Goal: Task Accomplishment & Management: Use online tool/utility

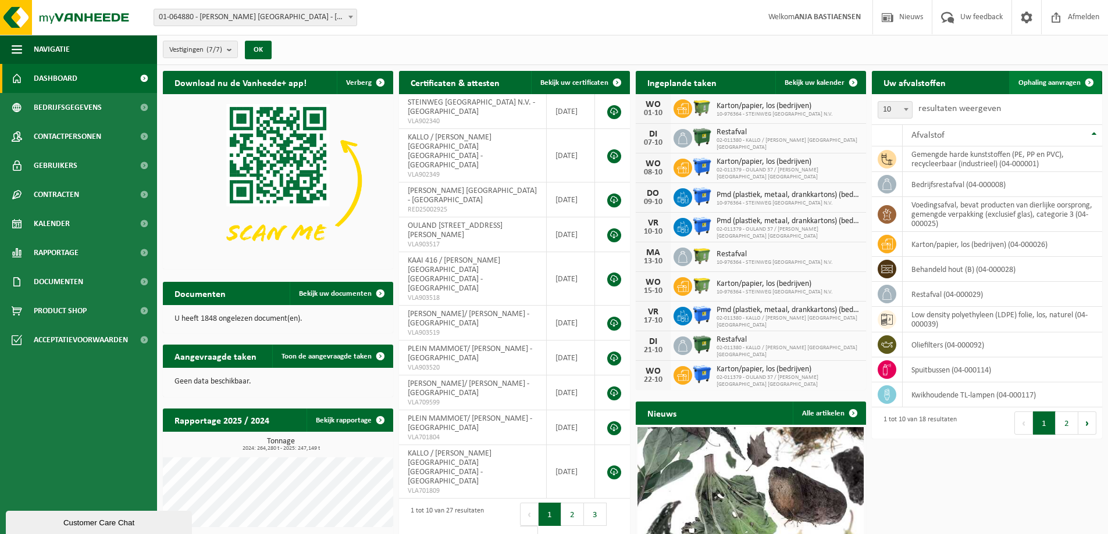
click at [1026, 81] on span "Ophaling aanvragen" at bounding box center [1049, 83] width 62 height 8
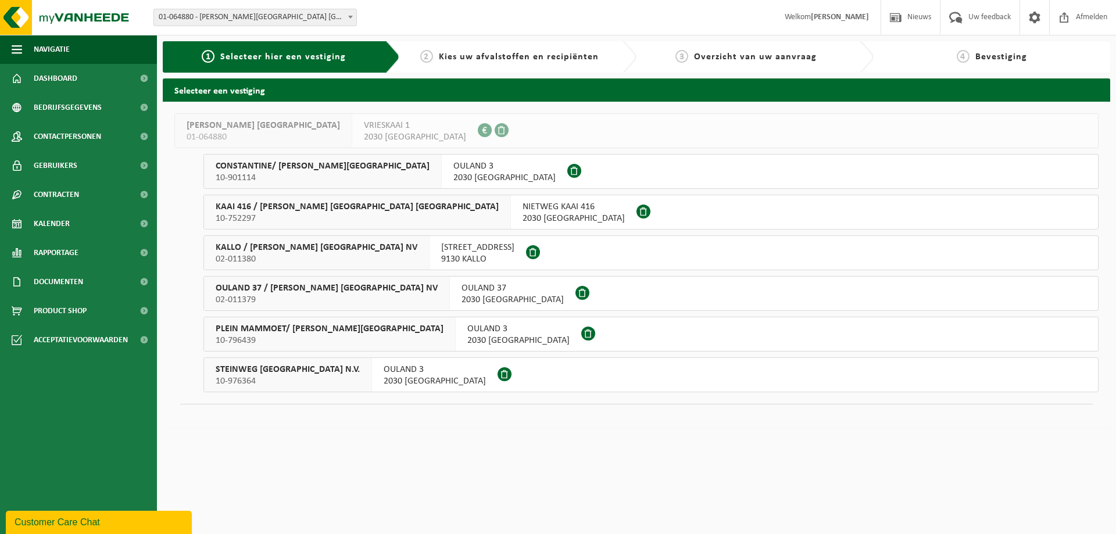
click at [297, 332] on span "PLEIN MAMMOET/ C. STEINWEG" at bounding box center [330, 329] width 228 height 12
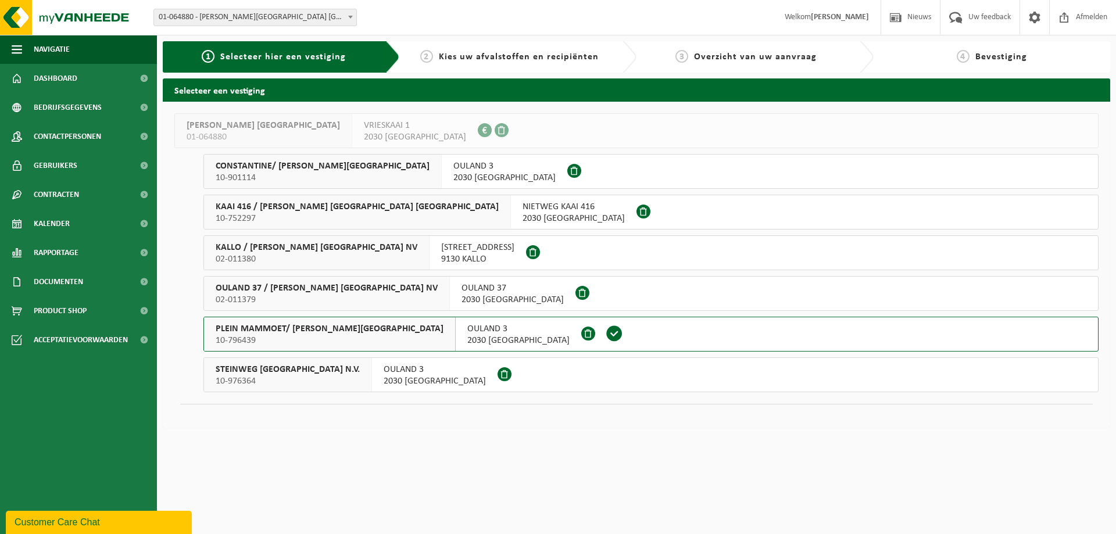
click at [297, 332] on span "PLEIN MAMMOET/ C. STEINWEG" at bounding box center [330, 329] width 228 height 12
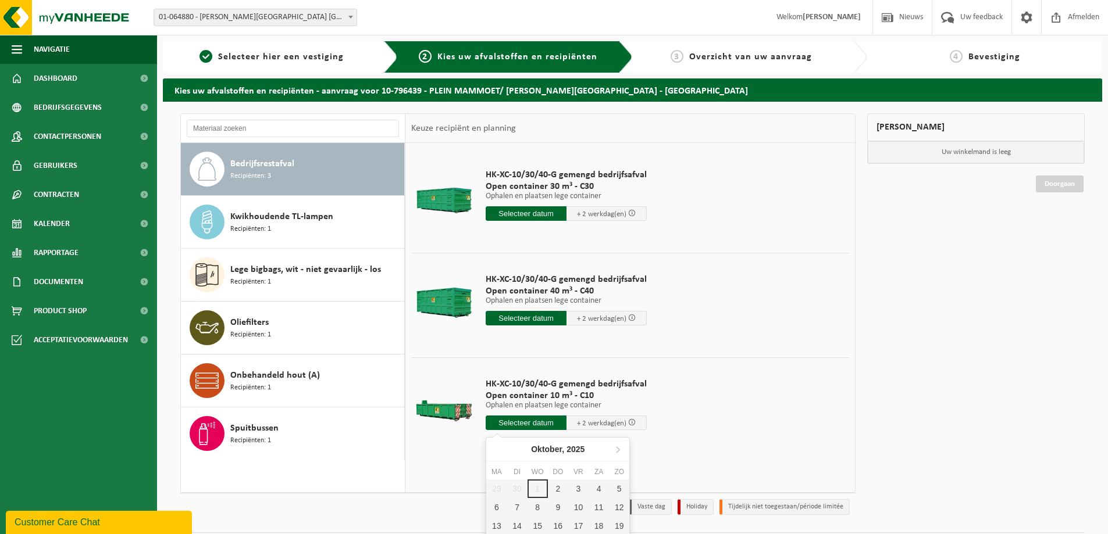
click at [533, 422] on input "text" at bounding box center [526, 423] width 81 height 15
click at [560, 491] on div "2" at bounding box center [558, 489] width 20 height 19
type input "Van 2025-10-02"
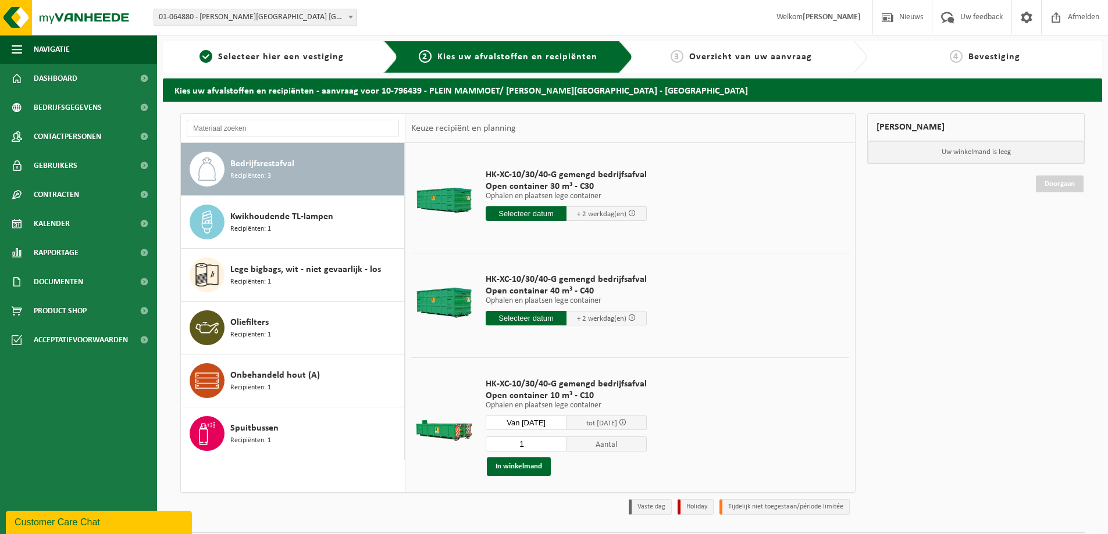
scroll to position [56, 0]
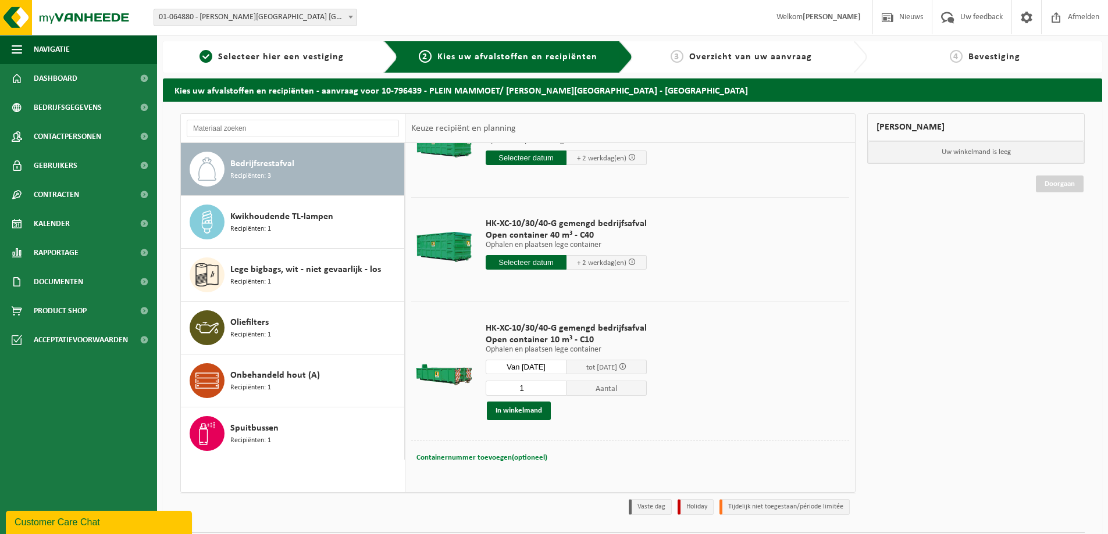
click at [494, 459] on span "Containernummer toevoegen(optioneel)" at bounding box center [481, 458] width 131 height 8
type input "C10-1306"
click at [524, 412] on button "In winkelmand" at bounding box center [519, 411] width 64 height 19
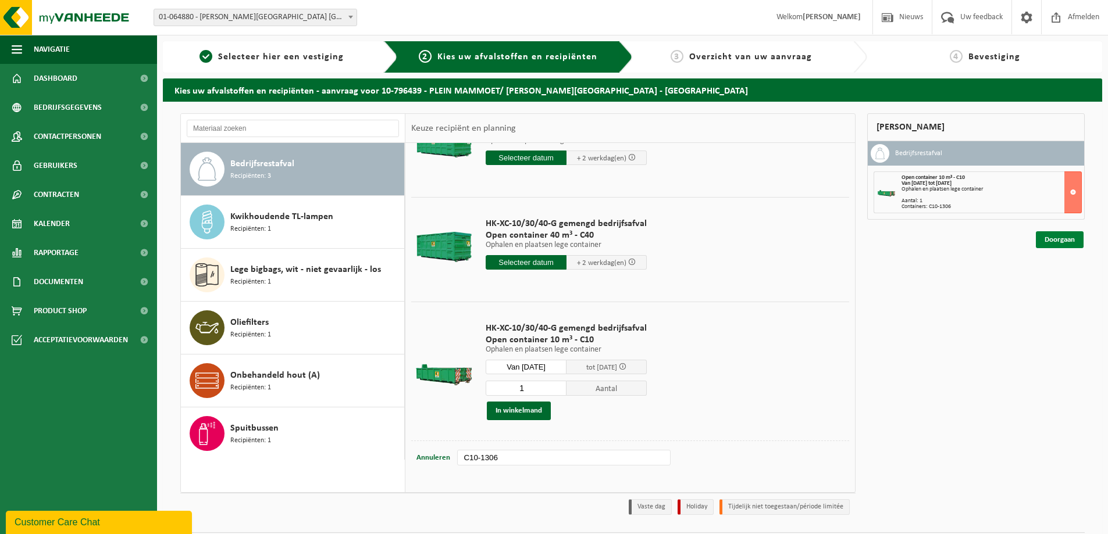
click at [1066, 239] on link "Doorgaan" at bounding box center [1060, 239] width 48 height 17
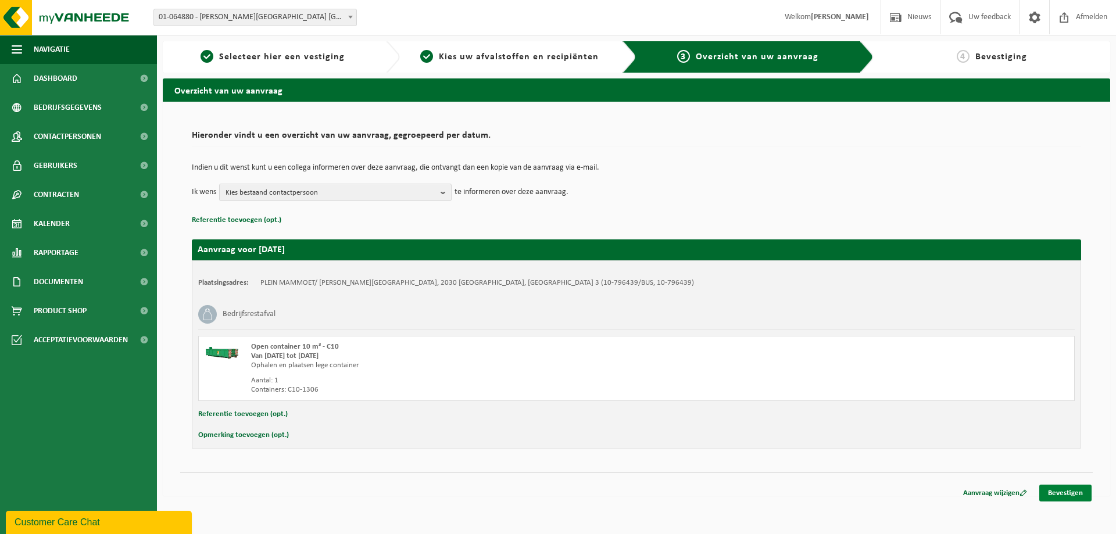
click at [1062, 495] on link "Bevestigen" at bounding box center [1066, 493] width 52 height 17
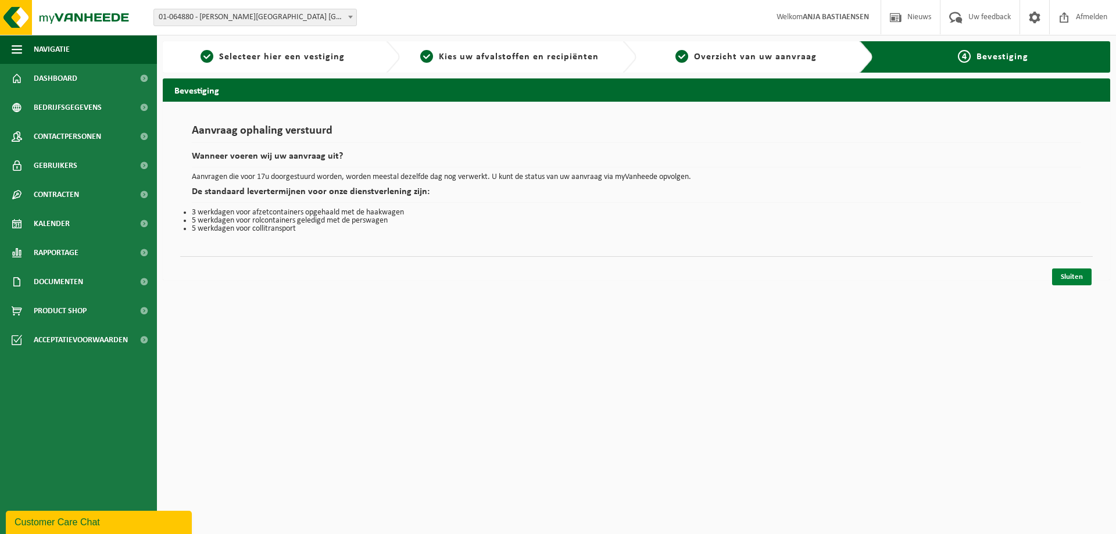
click at [1066, 280] on link "Sluiten" at bounding box center [1072, 277] width 40 height 17
